Goal: Find specific page/section: Find specific page/section

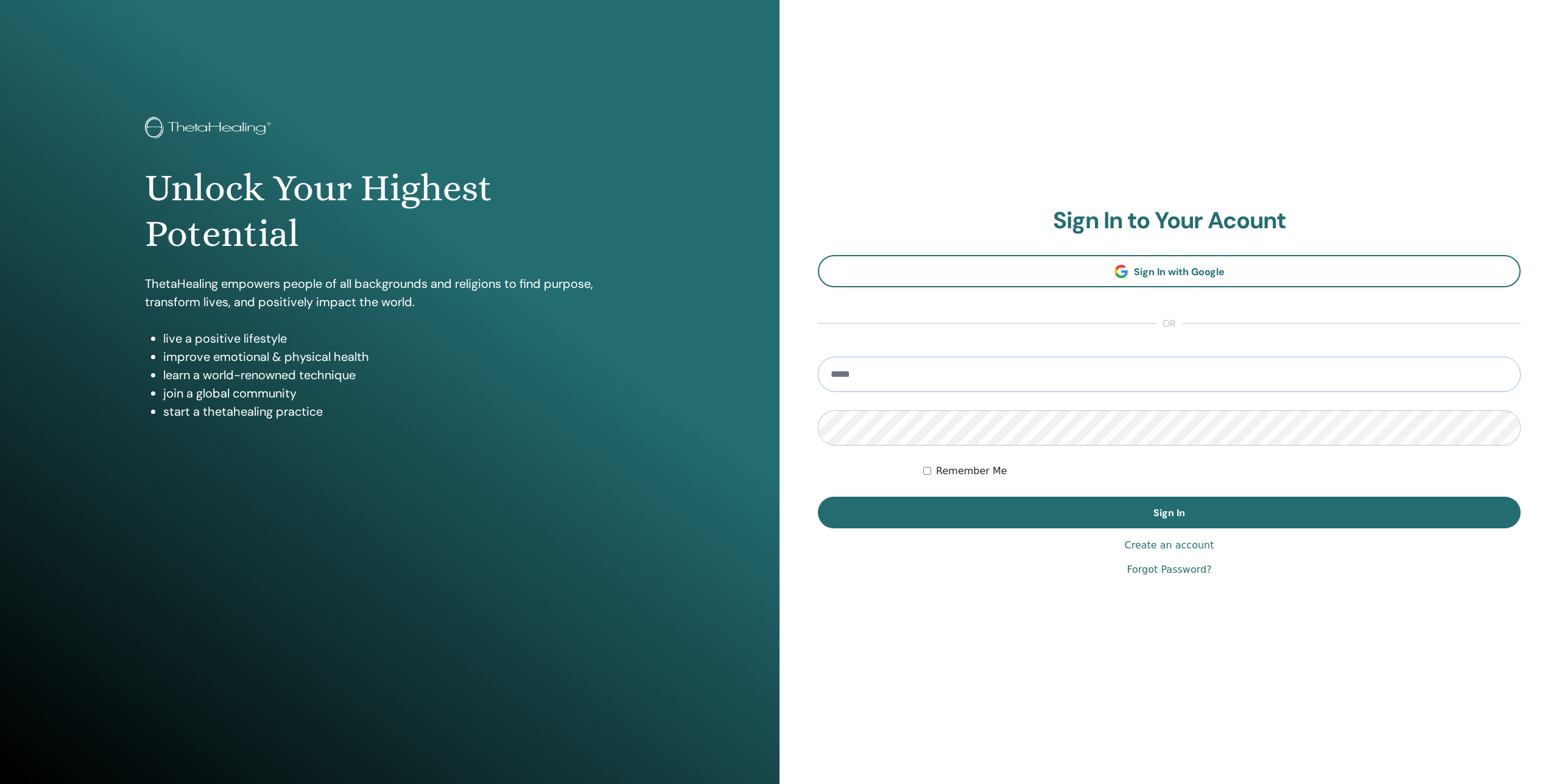
type input "**********"
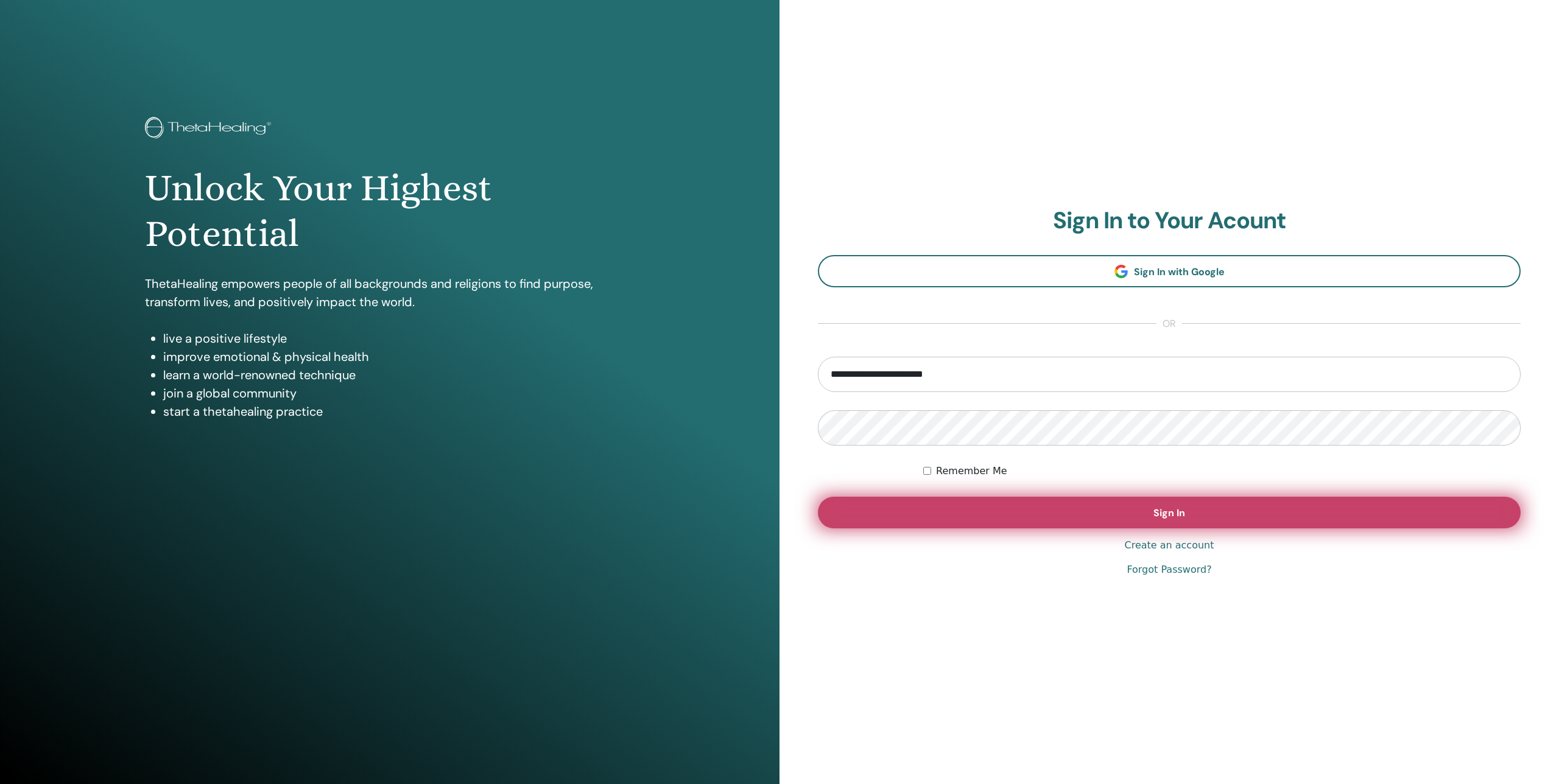
click at [1084, 508] on button "Sign In" at bounding box center [1169, 512] width 703 height 32
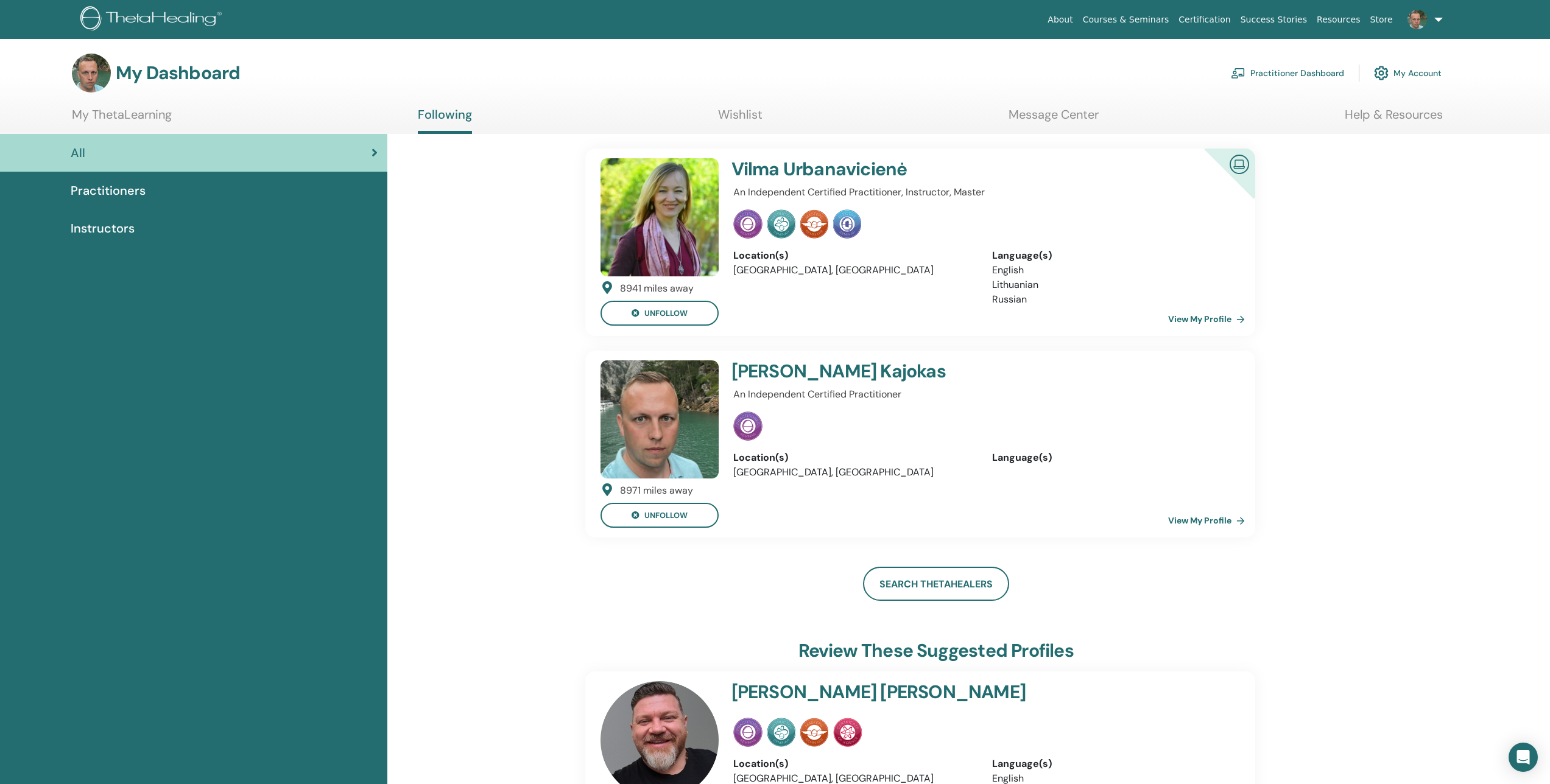
click at [1202, 520] on link "View My Profile" at bounding box center [1209, 520] width 82 height 25
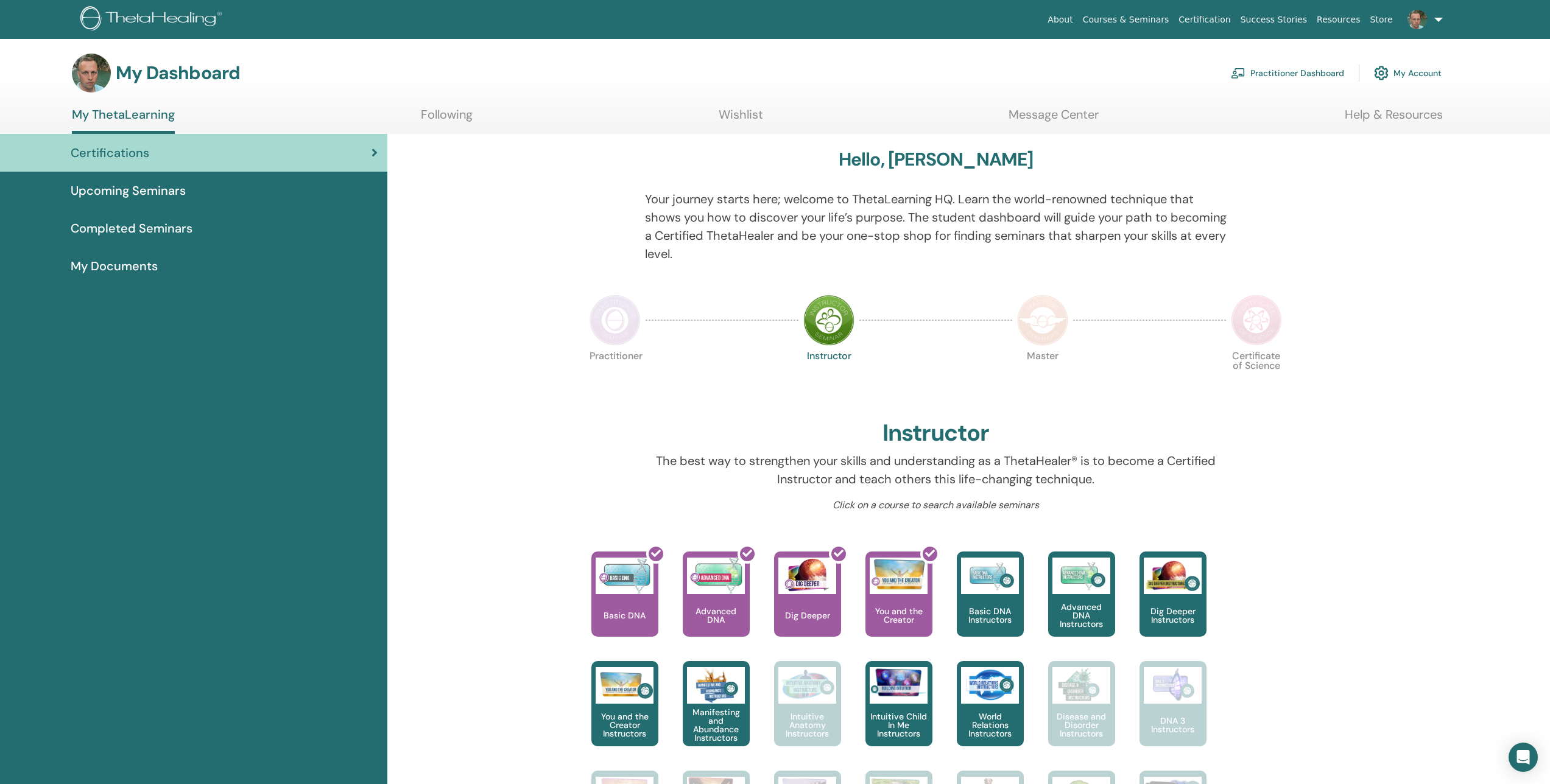
click at [142, 231] on span "Completed Seminars" at bounding box center [131, 228] width 122 height 18
